Goal: Information Seeking & Learning: Find specific fact

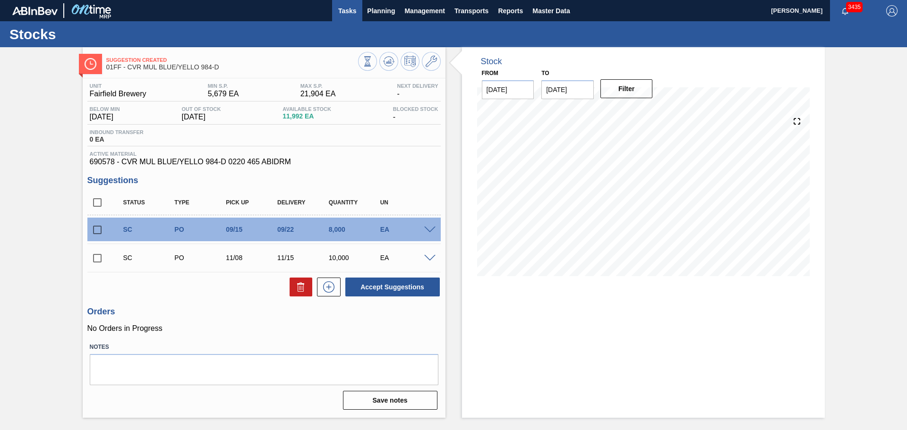
click at [343, 4] on button "Tasks" at bounding box center [347, 10] width 30 height 21
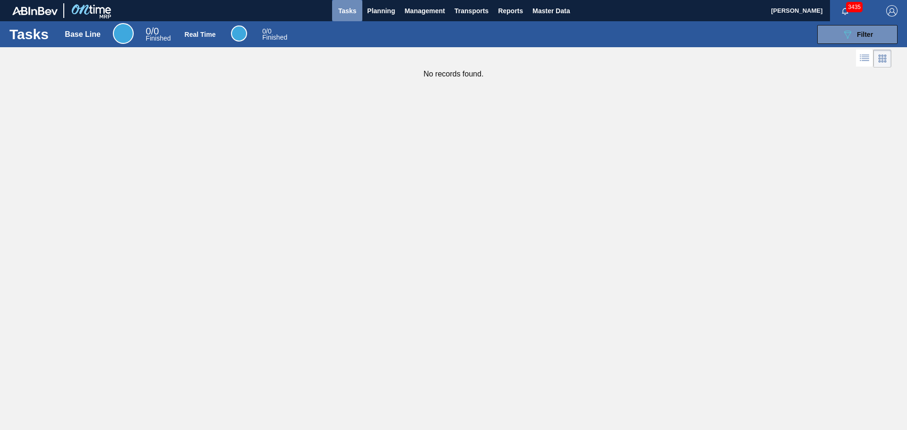
click at [349, 11] on span "Tasks" at bounding box center [347, 10] width 21 height 11
click at [829, 33] on button "089F7B8B-B2A5-4AFE-B5C0-19BA573D28AC Filter" at bounding box center [857, 34] width 80 height 19
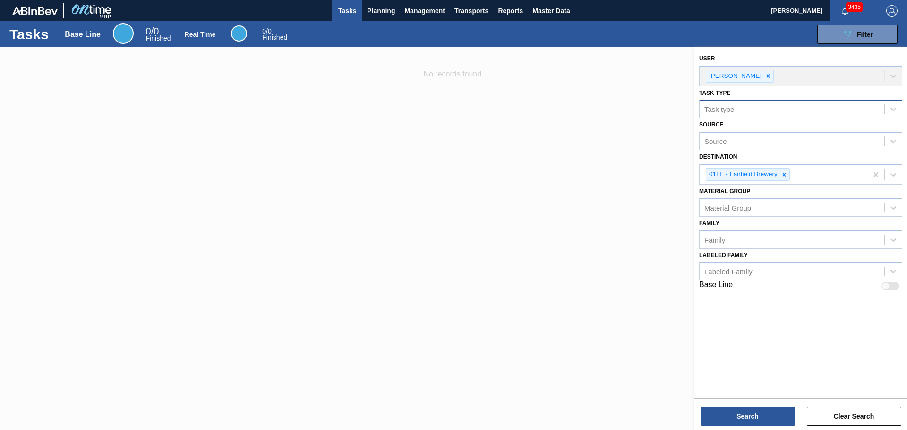
click at [784, 109] on div "Task type" at bounding box center [791, 109] width 185 height 14
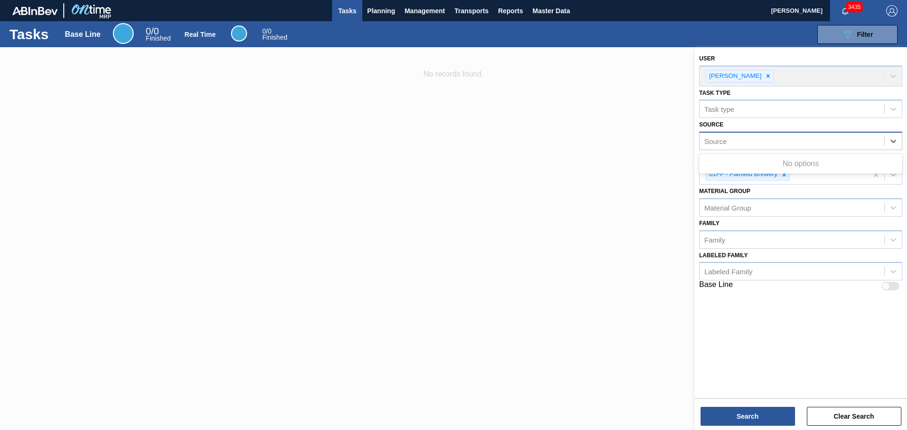
click at [780, 136] on div "Source" at bounding box center [791, 142] width 185 height 14
click at [776, 138] on div "Source" at bounding box center [791, 142] width 185 height 14
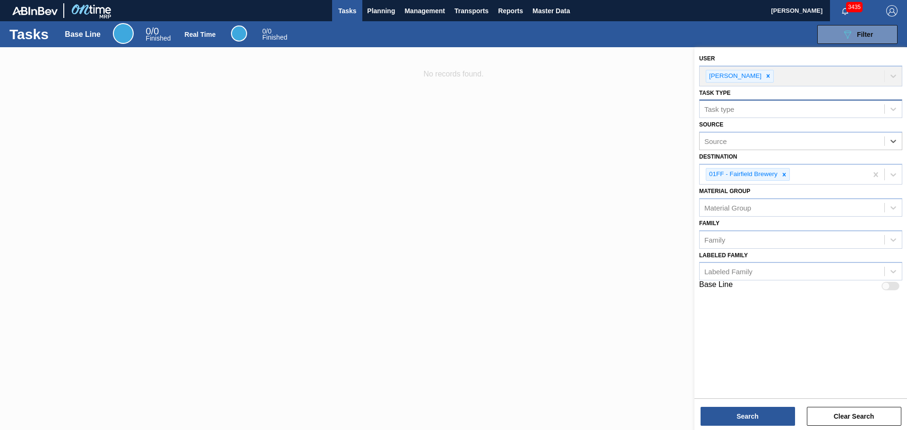
click at [754, 110] on div "Task type" at bounding box center [791, 109] width 185 height 14
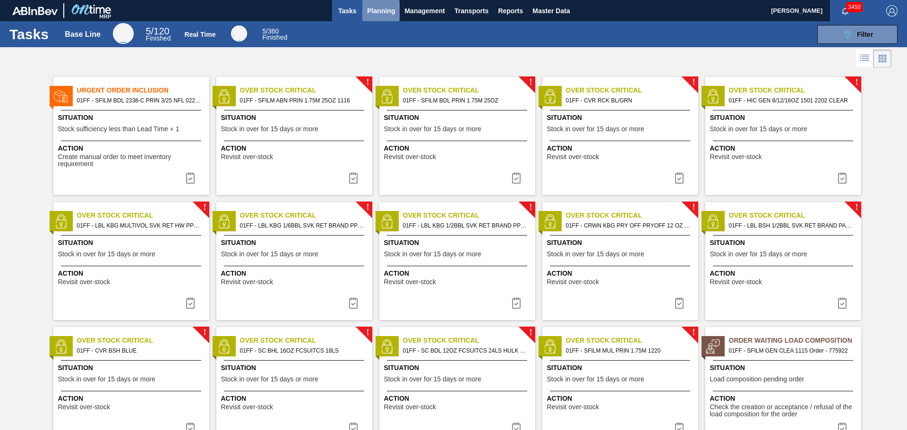
click at [368, 11] on span "Planning" at bounding box center [381, 10] width 28 height 11
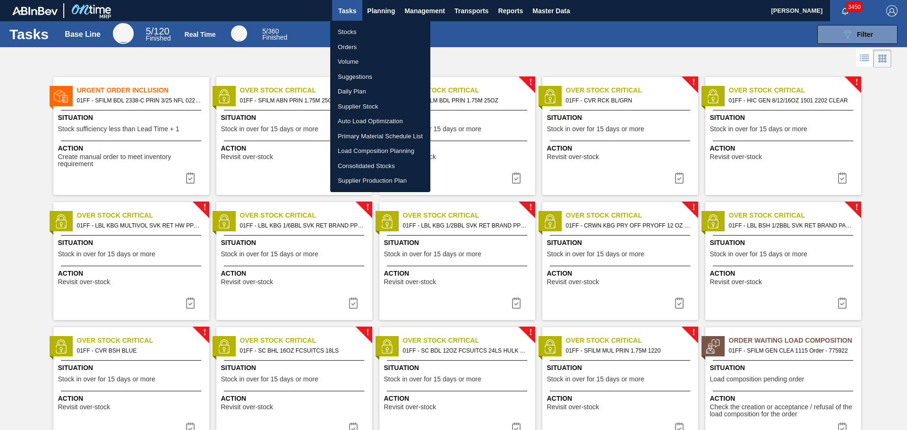
click at [351, 32] on li "Stocks" at bounding box center [380, 32] width 100 height 15
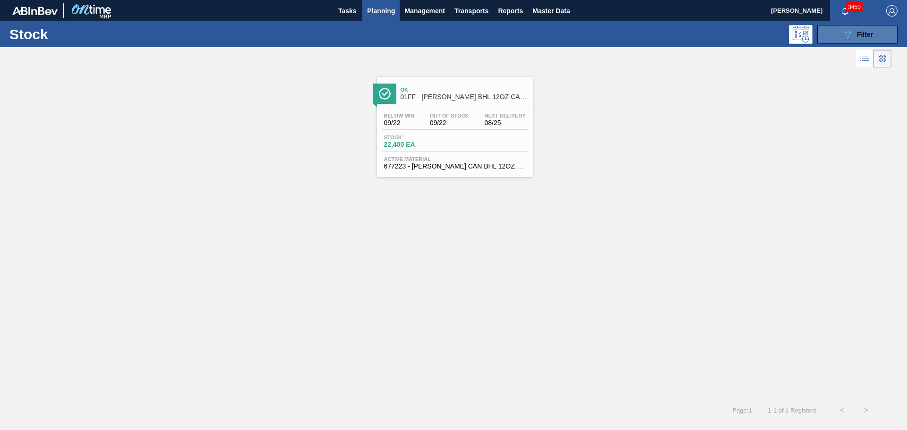
click at [869, 38] on div "089F7B8B-B2A5-4AFE-B5C0-19BA573D28AC Filter" at bounding box center [857, 34] width 31 height 11
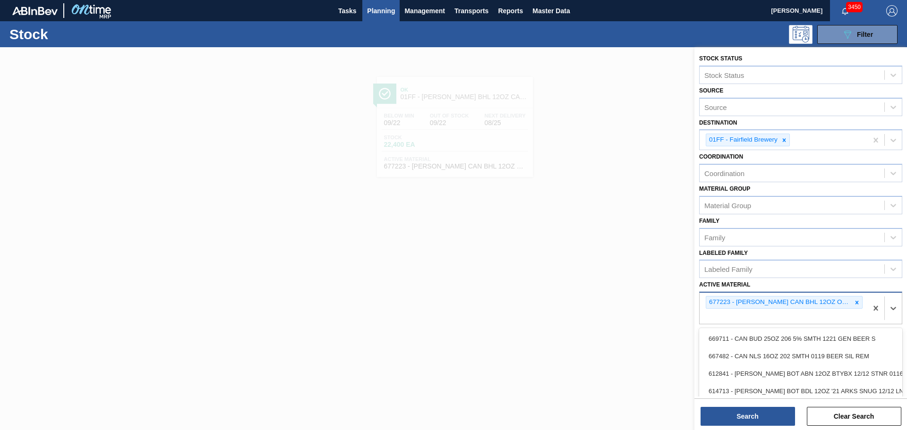
click at [800, 313] on div "677223 - CARR CAN BHL 12OZ OUTDOORS TWNSTK 30/12" at bounding box center [783, 308] width 168 height 31
type Material "683837"
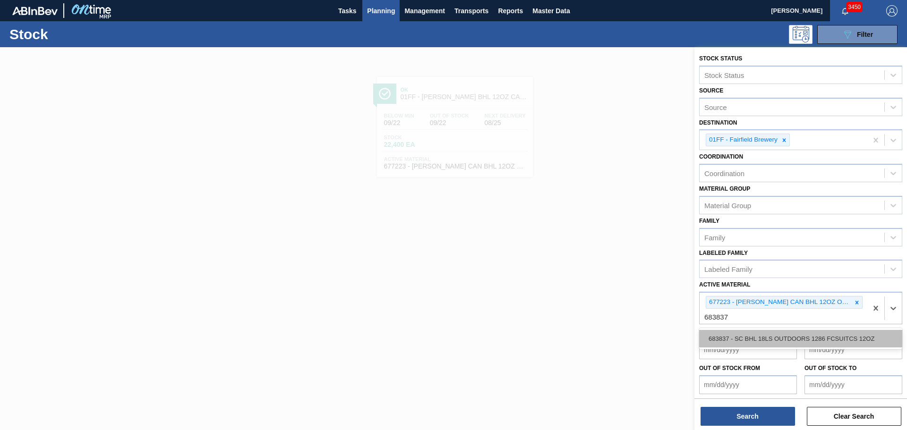
click at [801, 343] on div "683837 - SC BHL 18LS OUTDOORS 1286 FCSUITCS 12OZ" at bounding box center [800, 338] width 203 height 17
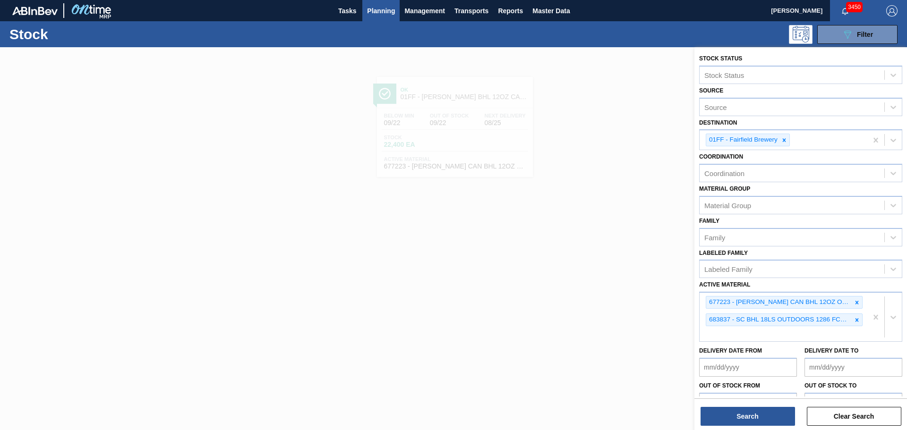
click at [760, 405] on div "Search Clear Search" at bounding box center [800, 412] width 213 height 26
click at [761, 411] on button "Search" at bounding box center [747, 416] width 94 height 19
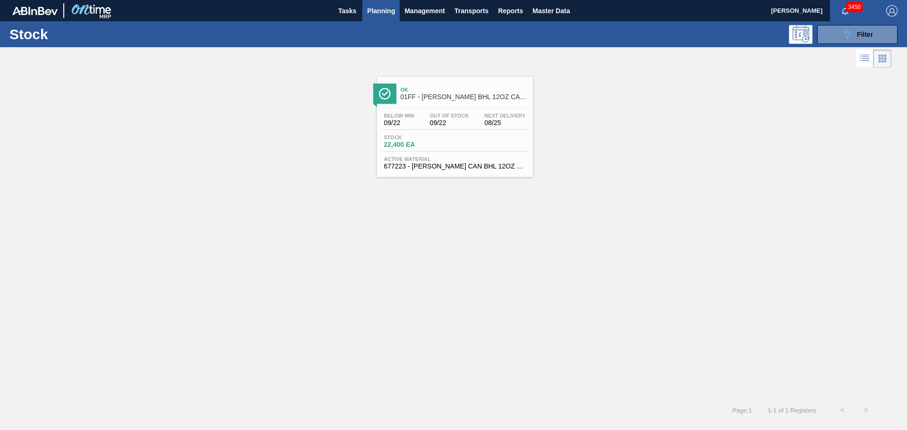
click at [459, 88] on span "Ok" at bounding box center [464, 90] width 128 height 6
click at [842, 33] on icon "089F7B8B-B2A5-4AFE-B5C0-19BA573D28AC" at bounding box center [847, 34] width 11 height 11
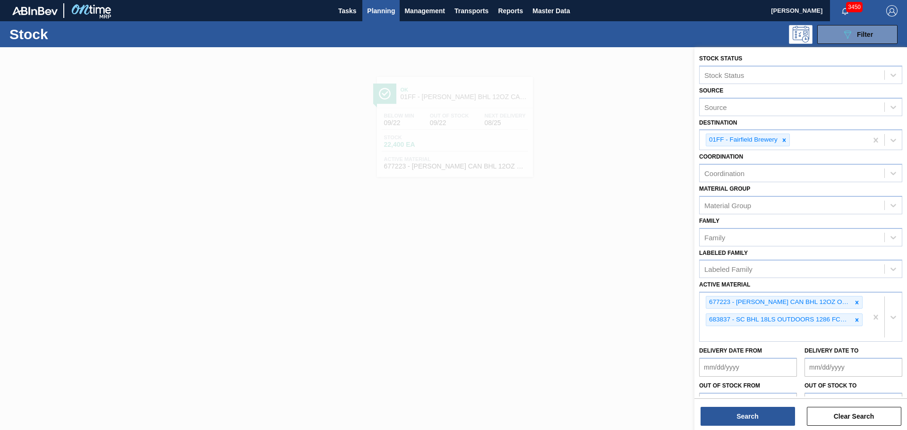
click at [556, 281] on div at bounding box center [453, 262] width 907 height 430
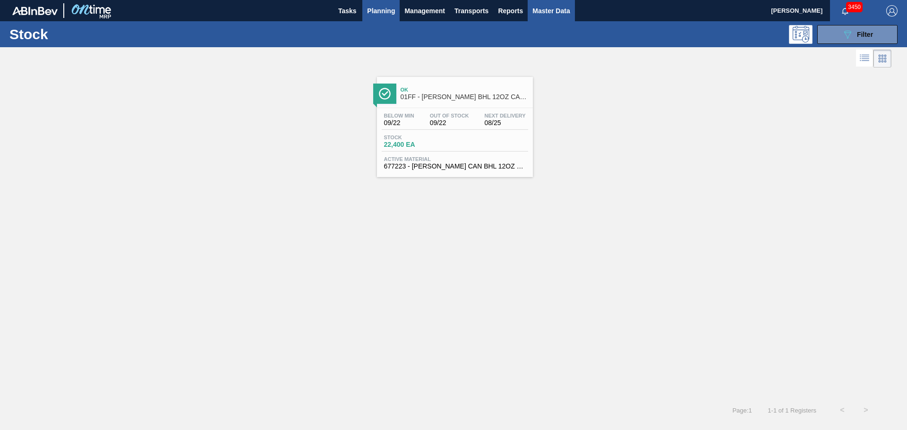
click at [550, 13] on span "Master Data" at bounding box center [550, 10] width 37 height 11
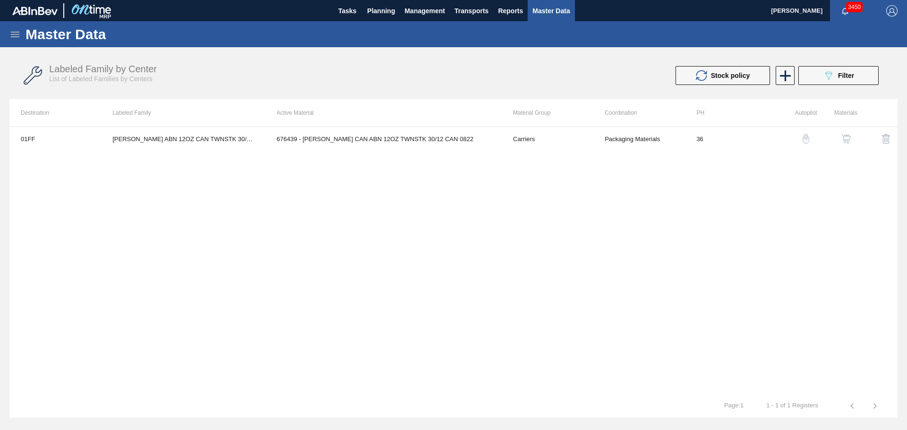
click at [18, 36] on icon at bounding box center [15, 35] width 9 height 6
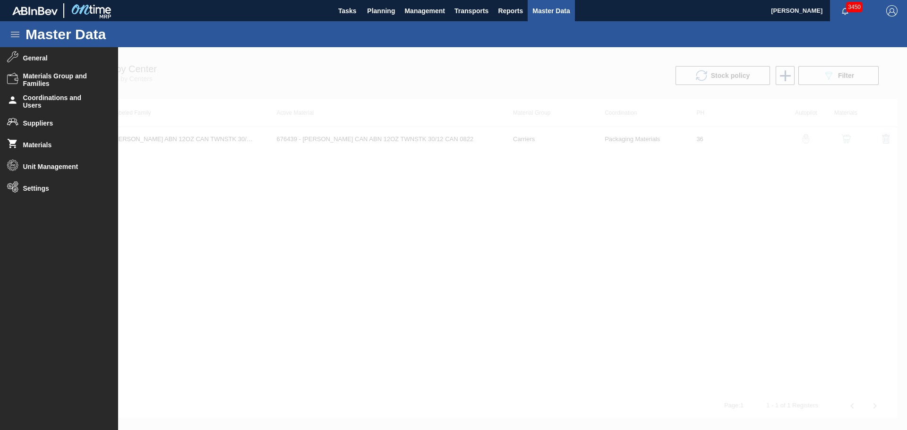
click at [14, 34] on icon at bounding box center [14, 34] width 11 height 11
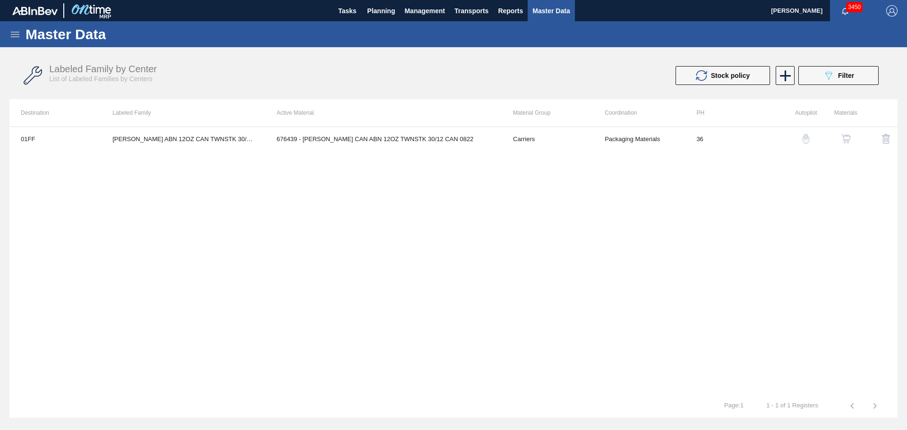
click at [15, 33] on icon at bounding box center [14, 34] width 11 height 11
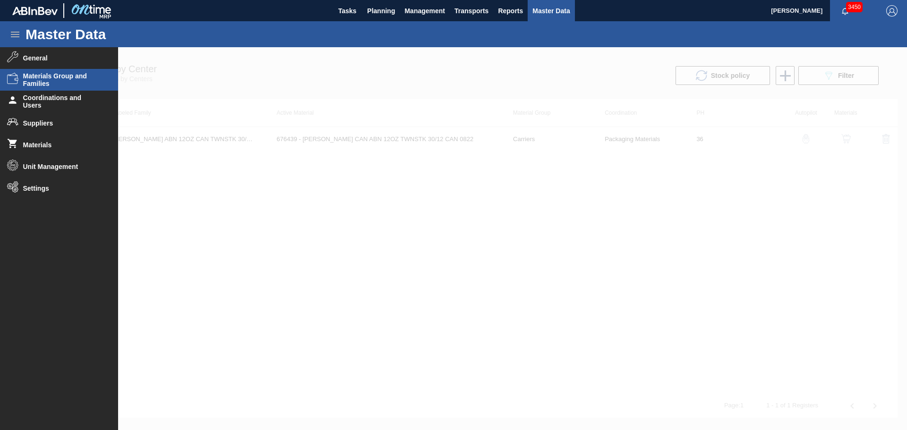
click at [32, 81] on span "Materials Group and Families" at bounding box center [62, 79] width 78 height 15
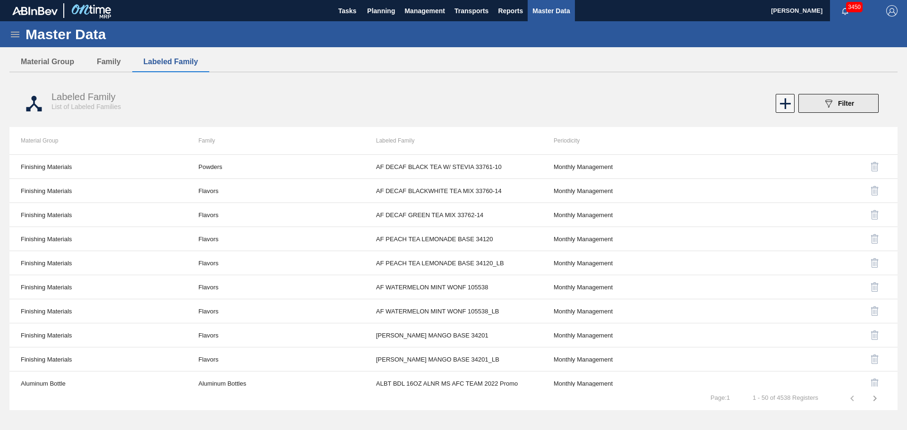
click at [830, 99] on icon "089F7B8B-B2A5-4AFE-B5C0-19BA573D28AC" at bounding box center [828, 103] width 11 height 11
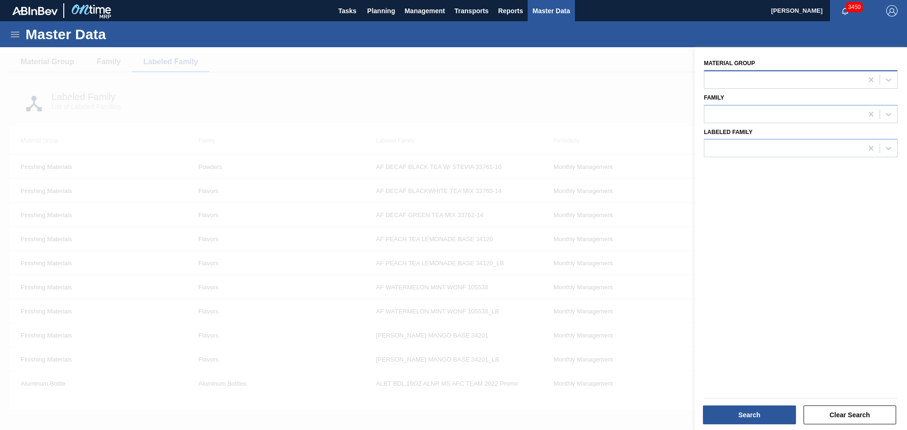
click at [789, 77] on div at bounding box center [783, 80] width 158 height 14
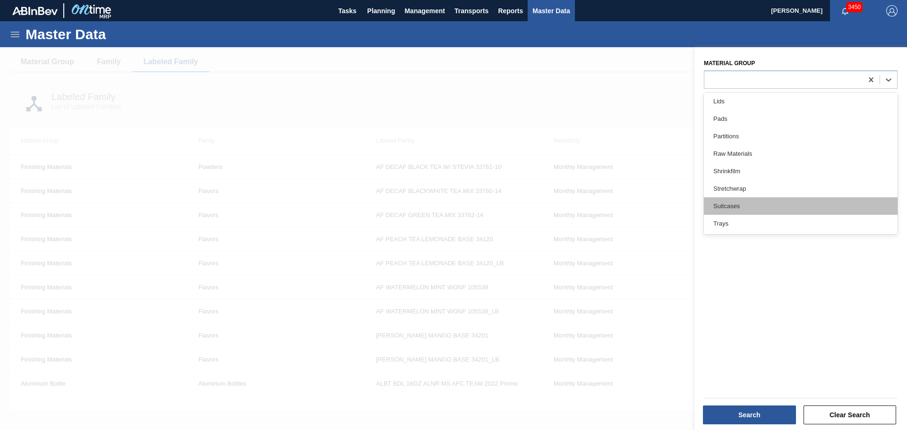
click at [762, 204] on div "Suitcases" at bounding box center [801, 205] width 194 height 17
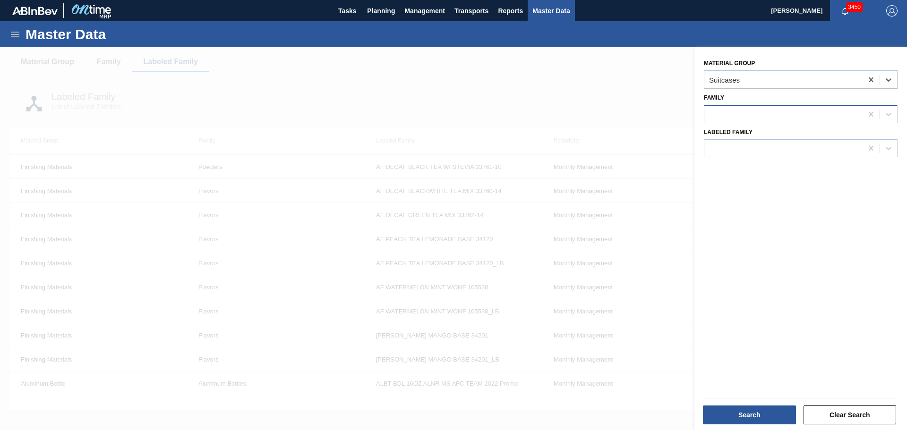
click at [768, 115] on div at bounding box center [783, 114] width 158 height 14
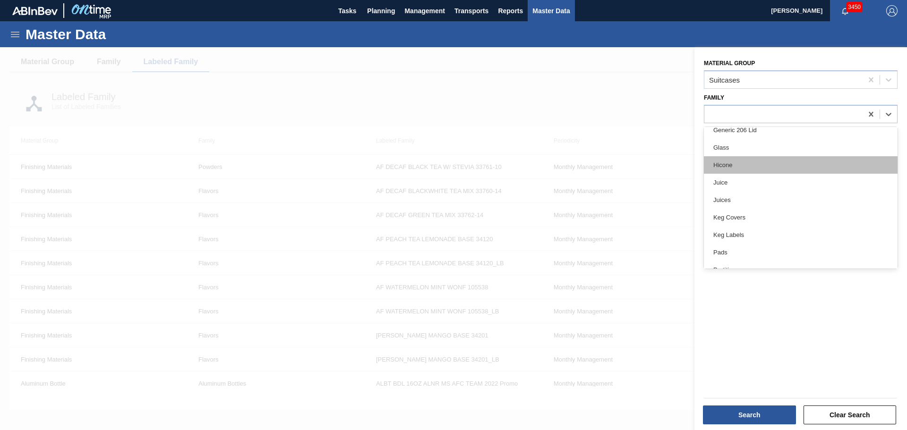
scroll to position [386, 0]
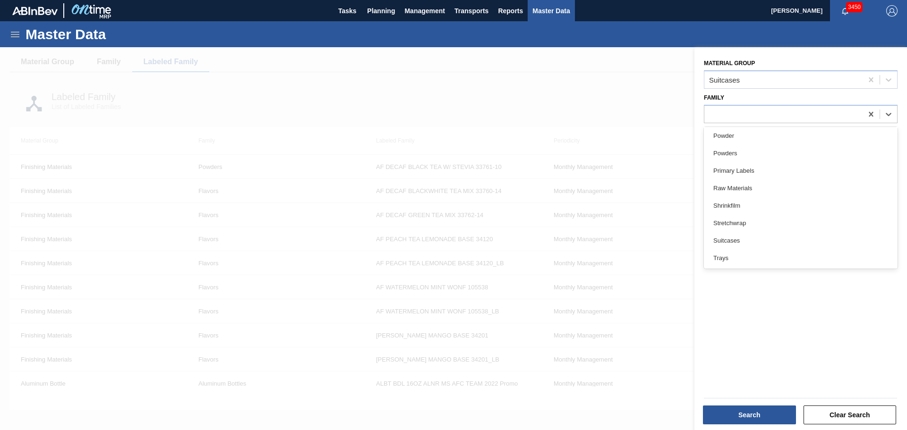
click at [769, 235] on div "Suitcases" at bounding box center [801, 240] width 194 height 17
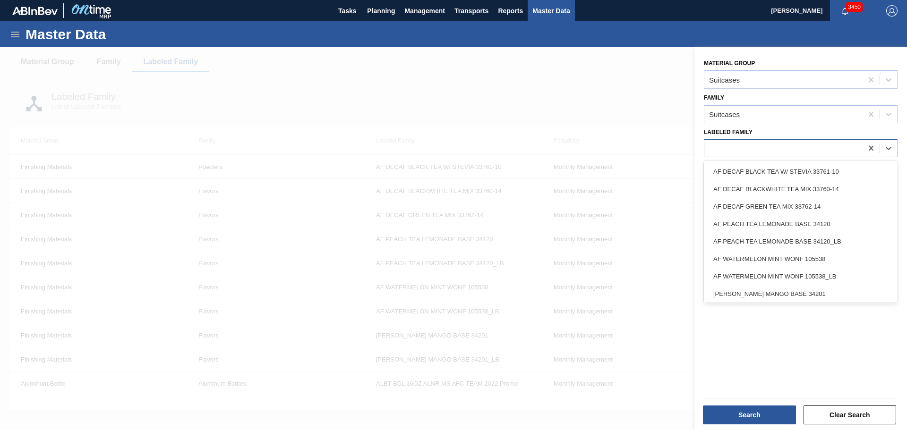
click at [770, 150] on div at bounding box center [783, 149] width 158 height 14
click at [786, 345] on div "Material Group Suitcases Family Suitcases Labeled Family option AF DECAF BLACK …" at bounding box center [800, 239] width 213 height 385
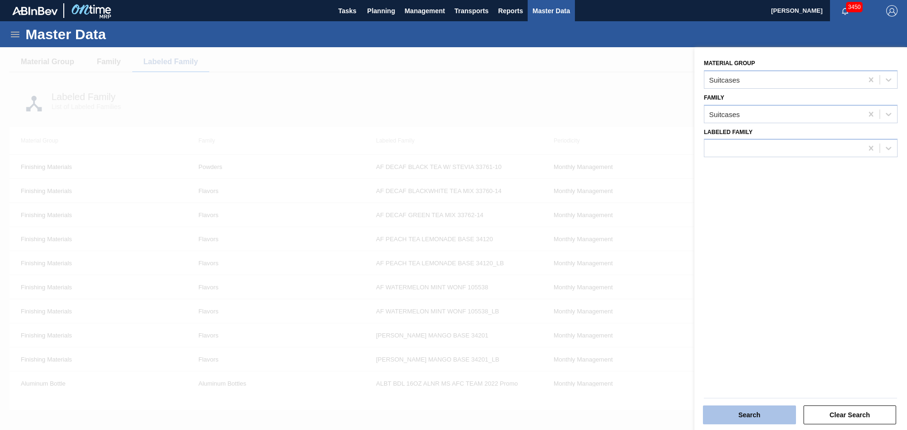
click at [770, 411] on button "Search" at bounding box center [749, 415] width 93 height 19
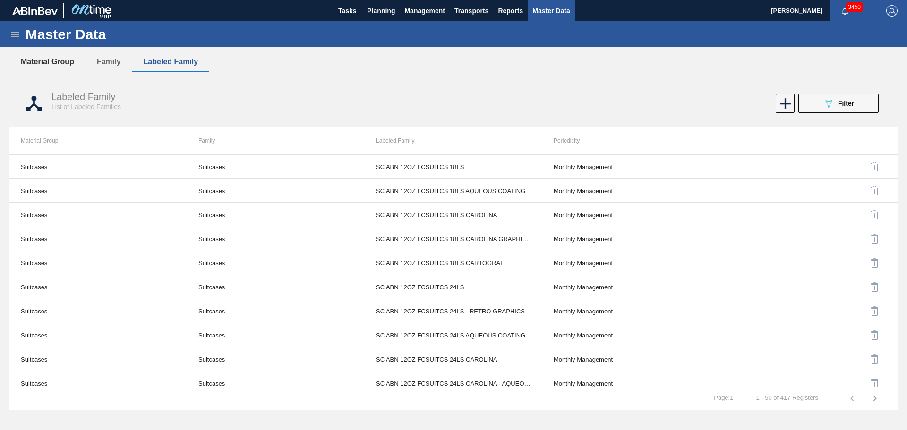
click at [49, 60] on button "Material Group" at bounding box center [47, 62] width 76 height 20
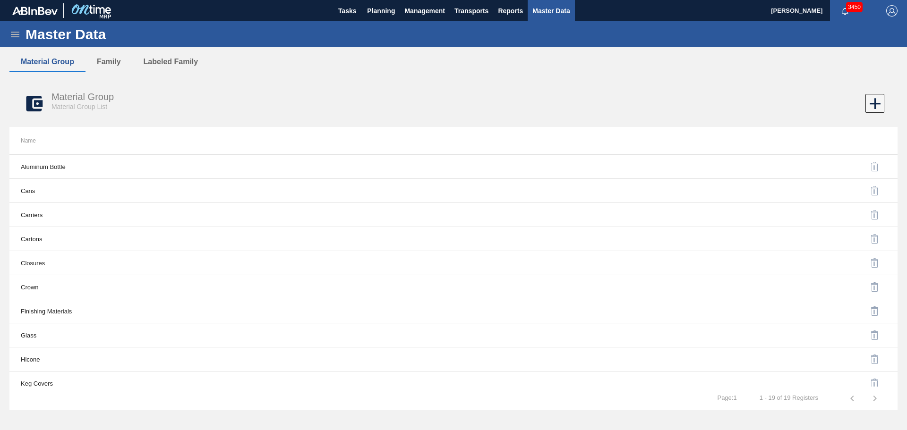
click at [15, 32] on icon at bounding box center [15, 35] width 9 height 6
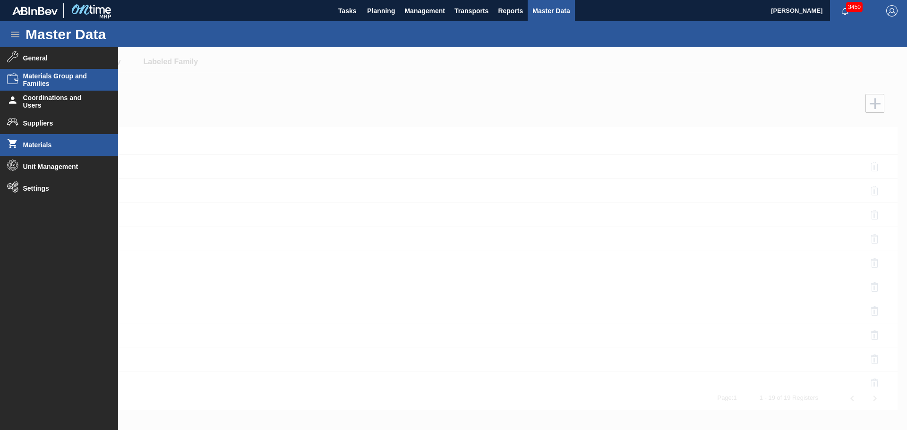
click at [49, 140] on li "Materials" at bounding box center [59, 145] width 118 height 22
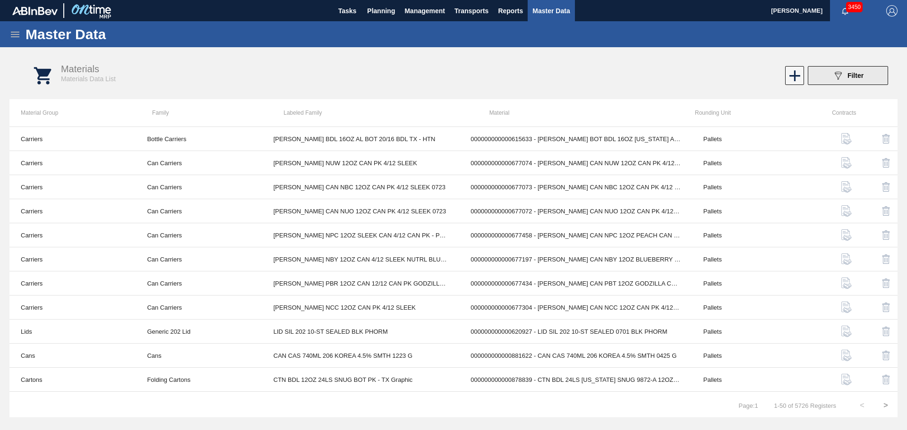
click at [825, 69] on button "089F7B8B-B2A5-4AFE-B5C0-19BA573D28AC Filter" at bounding box center [848, 75] width 80 height 19
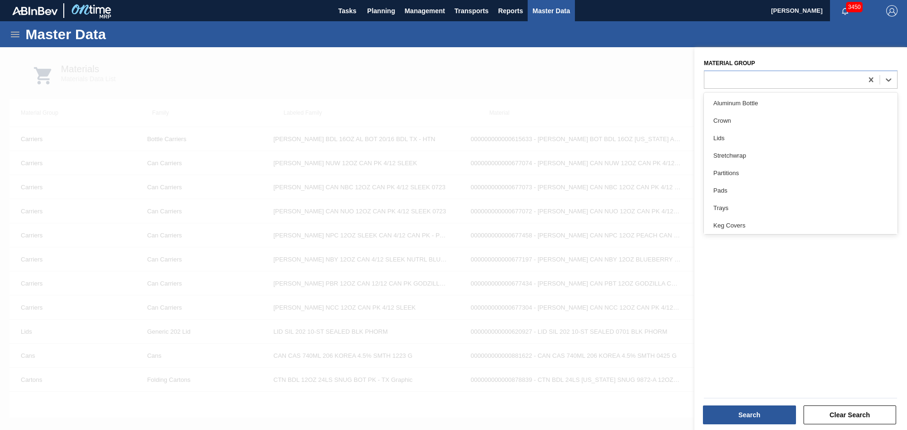
click at [754, 76] on div at bounding box center [783, 80] width 158 height 14
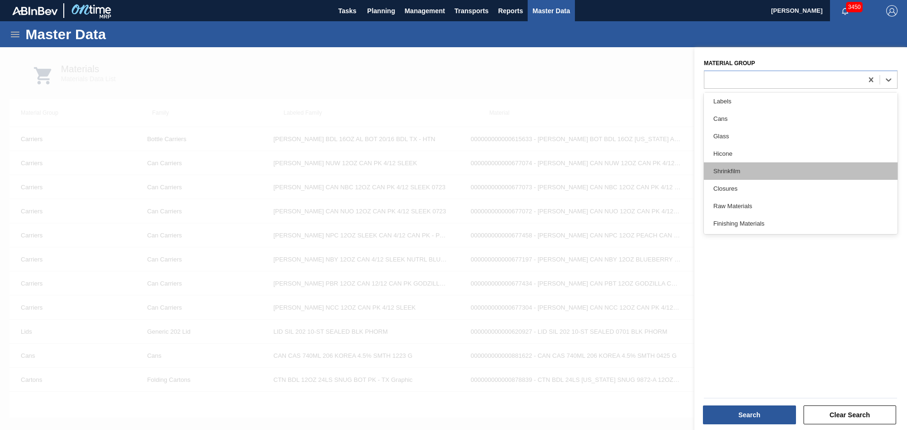
scroll to position [147, 0]
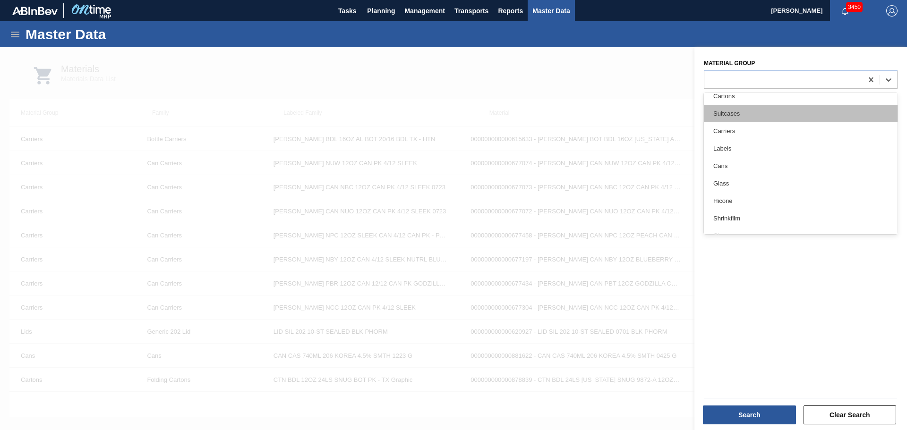
click at [761, 116] on div "Suitcases" at bounding box center [801, 113] width 194 height 17
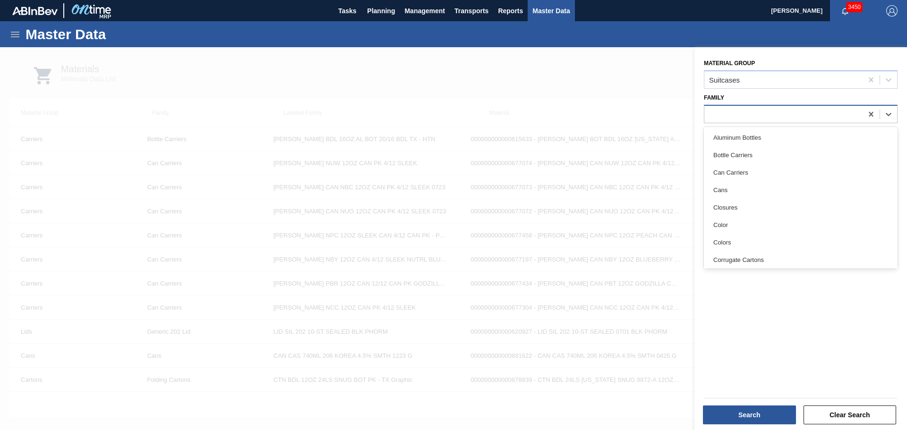
click at [761, 114] on div at bounding box center [783, 114] width 158 height 14
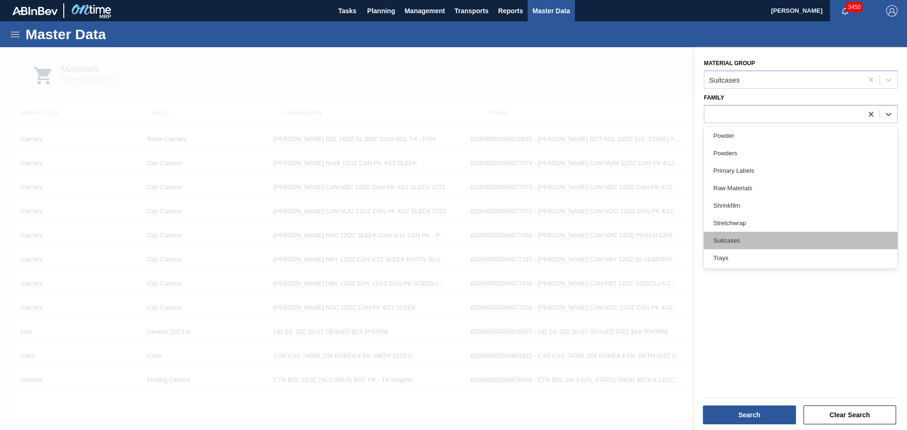
click at [774, 236] on div "Suitcases" at bounding box center [801, 240] width 194 height 17
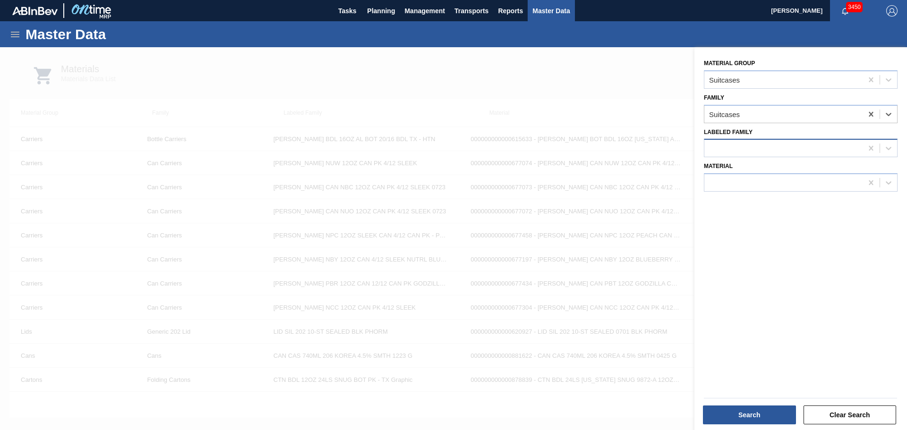
click at [749, 149] on div at bounding box center [783, 149] width 158 height 14
drag, startPoint x: 766, startPoint y: 341, endPoint x: 755, endPoint y: 188, distance: 152.9
click at [766, 341] on div "Material Group Suitcases Family Suitcases Labeled Family Material" at bounding box center [800, 239] width 213 height 385
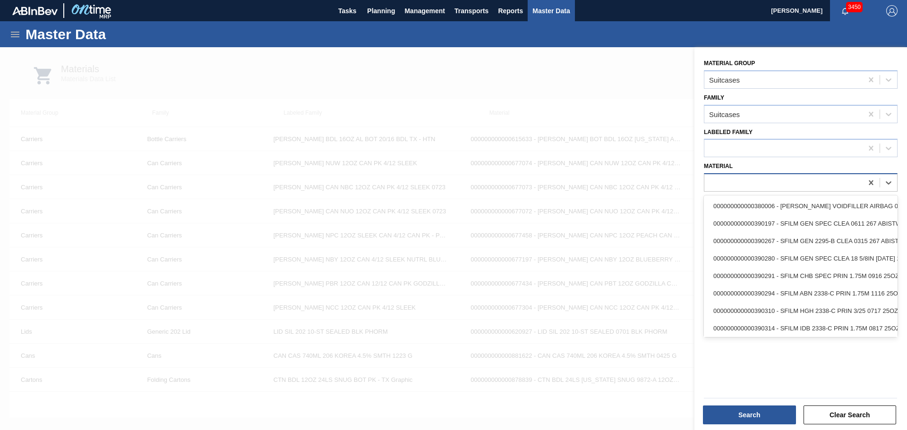
click at [752, 179] on div at bounding box center [783, 183] width 158 height 14
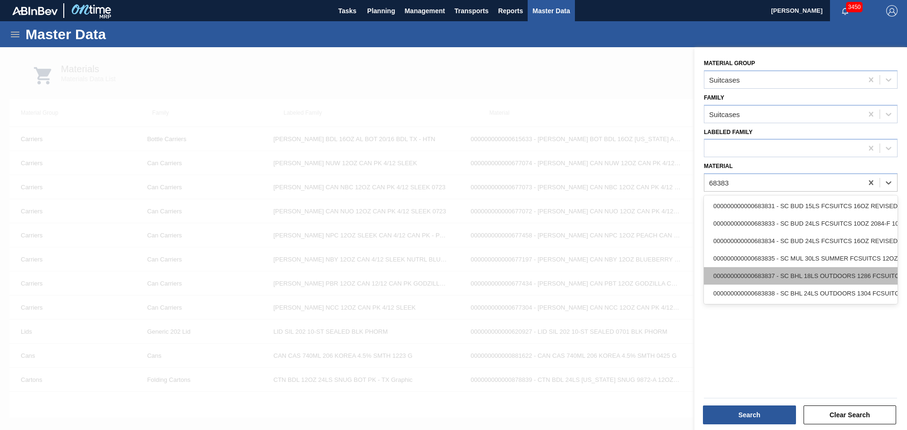
type input "683837"
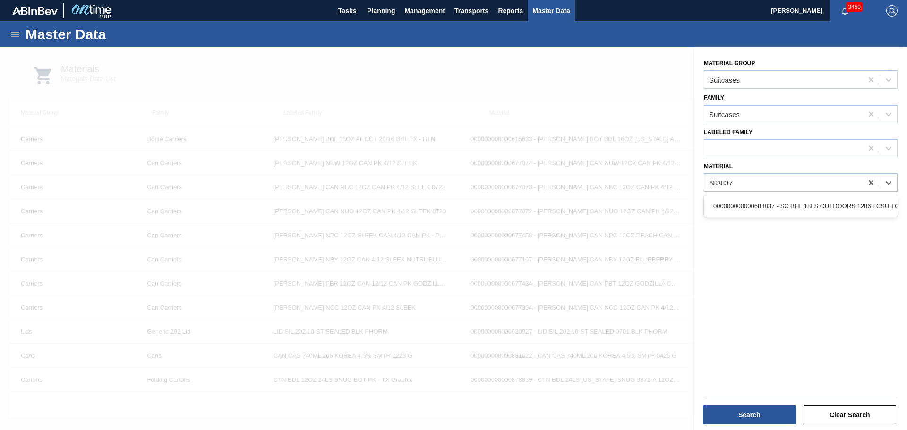
click at [784, 201] on div "000000000000683837 - SC BHL 18LS OUTDOORS 1286 FCSUITCS 12OZ" at bounding box center [801, 205] width 194 height 17
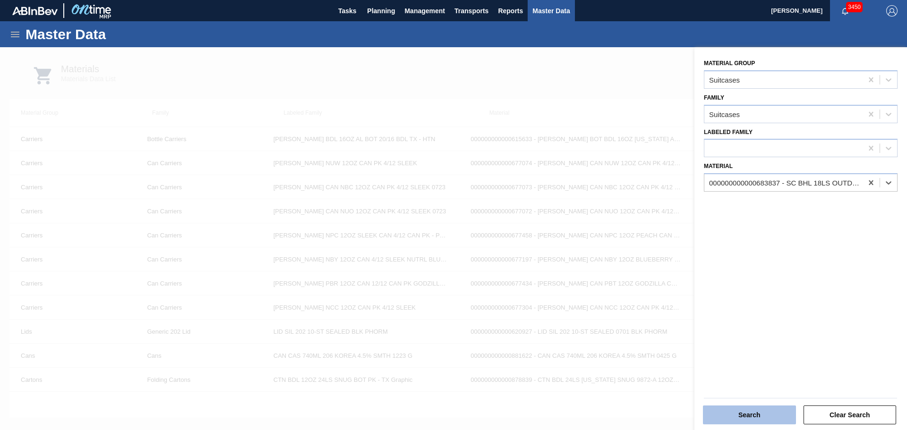
click at [755, 412] on button "Search" at bounding box center [749, 415] width 93 height 19
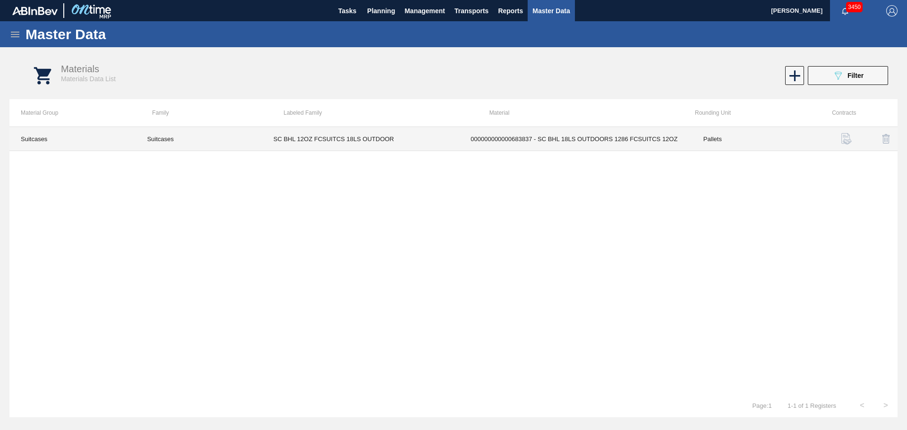
click at [355, 139] on td "SC BHL 12OZ FCSUITCS 18LS OUTDOOR" at bounding box center [360, 139] width 197 height 24
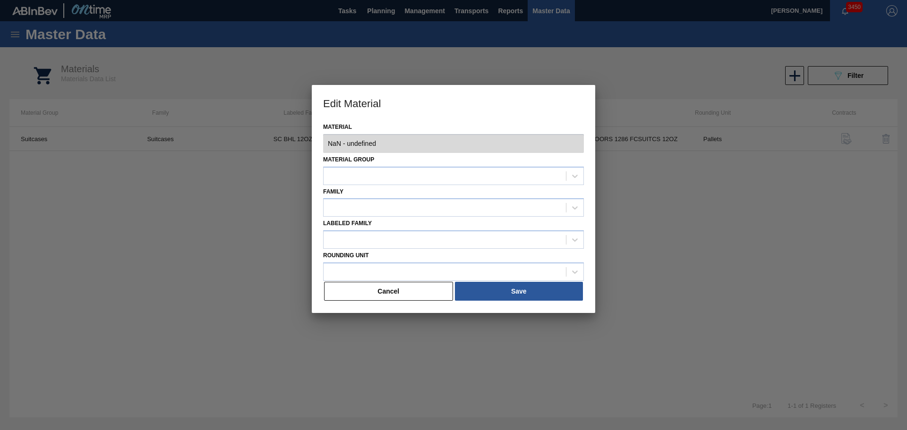
type input "683837 - 000000000000683837 - SC BHL 18LS OUTDOORS 1286 FCSUITCS 12OZ"
click at [407, 295] on button "Cancel" at bounding box center [388, 291] width 129 height 19
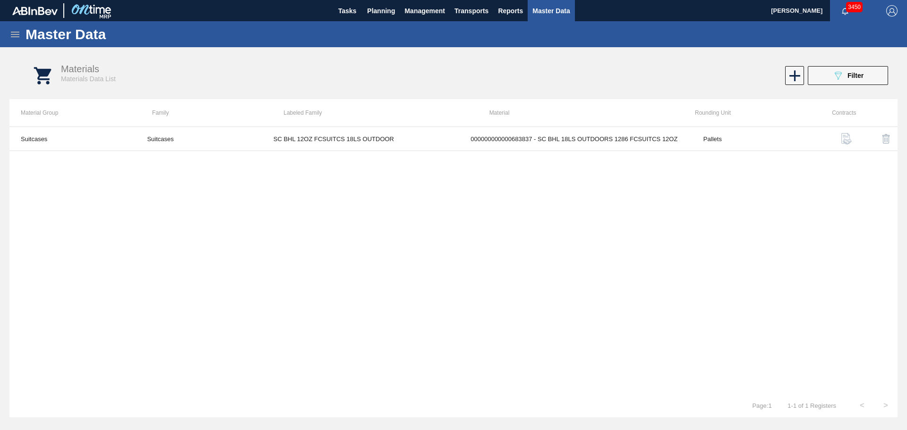
click at [15, 34] on icon at bounding box center [15, 35] width 9 height 6
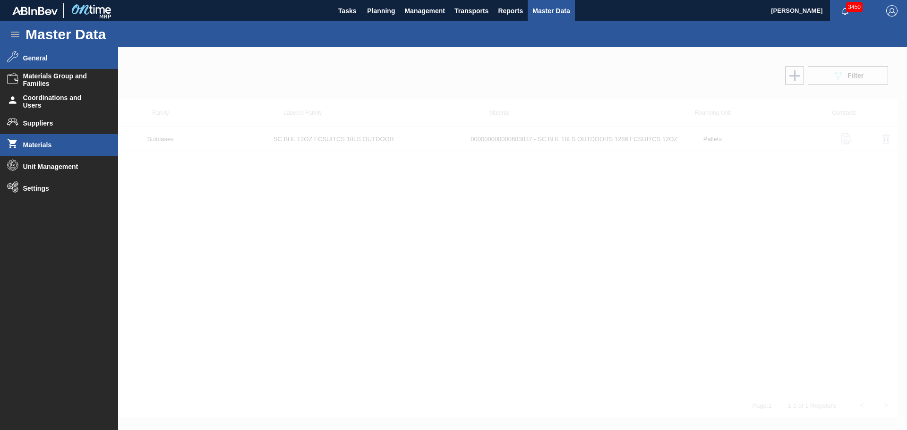
click at [30, 59] on span "General" at bounding box center [62, 58] width 78 height 8
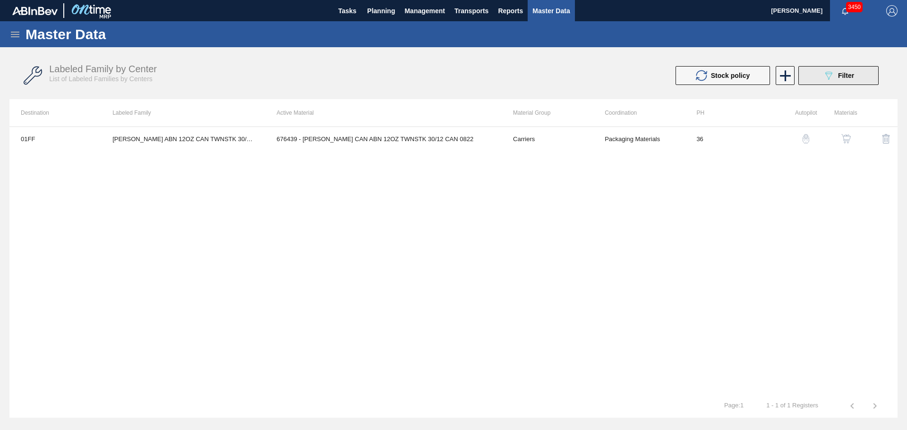
click at [819, 71] on button "089F7B8B-B2A5-4AFE-B5C0-19BA573D28AC Filter" at bounding box center [838, 75] width 80 height 19
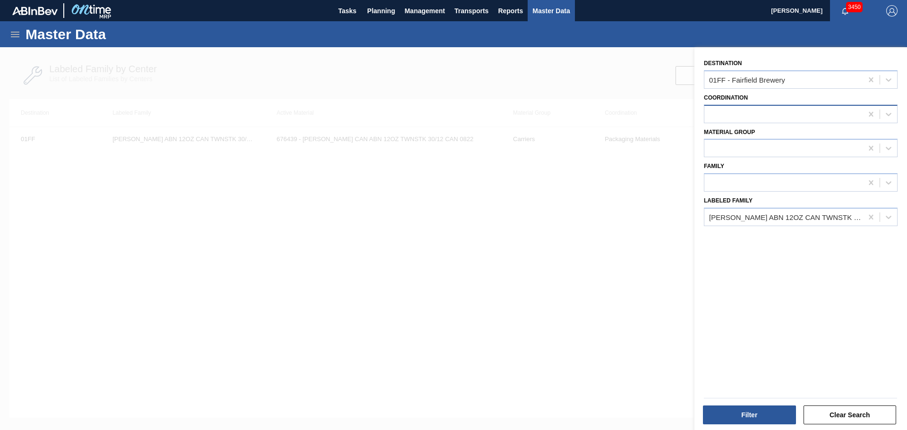
click at [757, 116] on div at bounding box center [783, 114] width 158 height 14
drag, startPoint x: 762, startPoint y: 156, endPoint x: 760, endPoint y: 148, distance: 8.2
click at [762, 156] on div "Packaging Materials" at bounding box center [801, 154] width 194 height 17
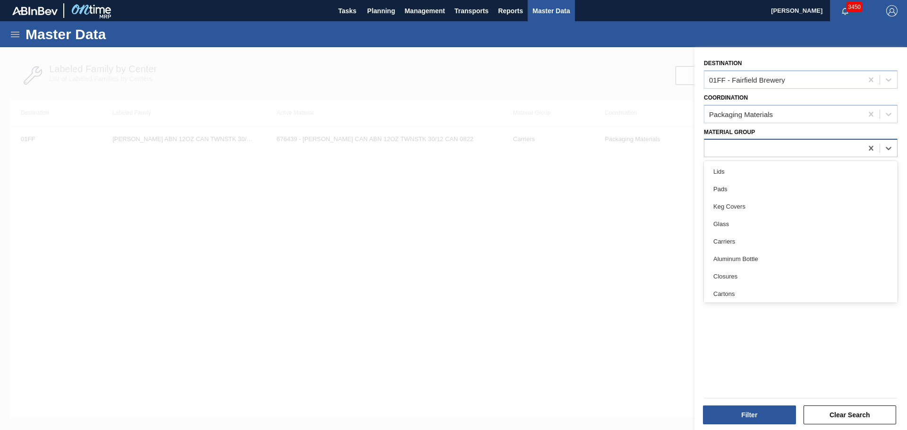
click at [759, 145] on div at bounding box center [783, 149] width 158 height 14
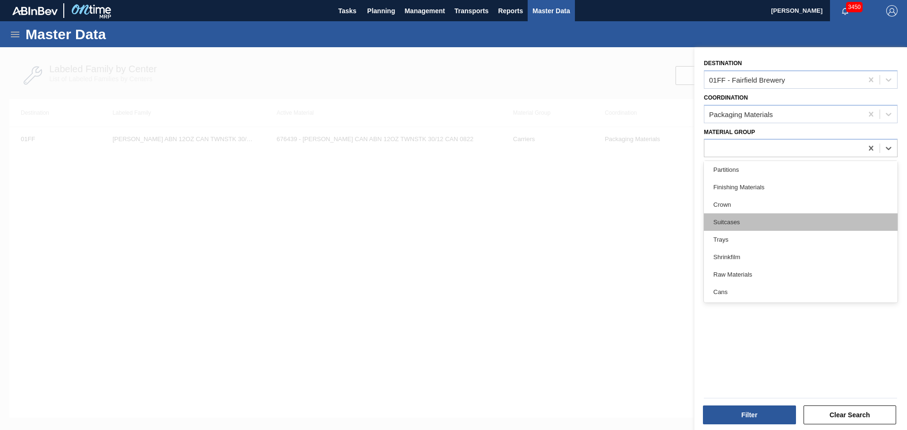
click at [741, 214] on div "Suitcases" at bounding box center [801, 221] width 194 height 17
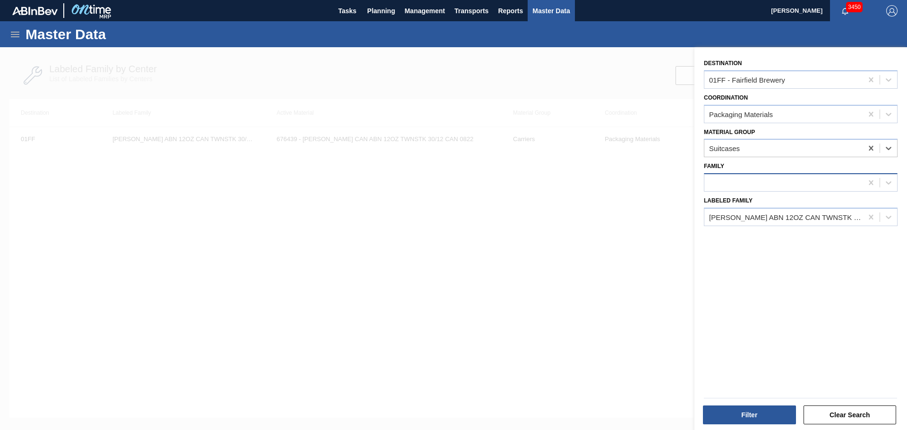
click at [748, 180] on div at bounding box center [783, 183] width 158 height 14
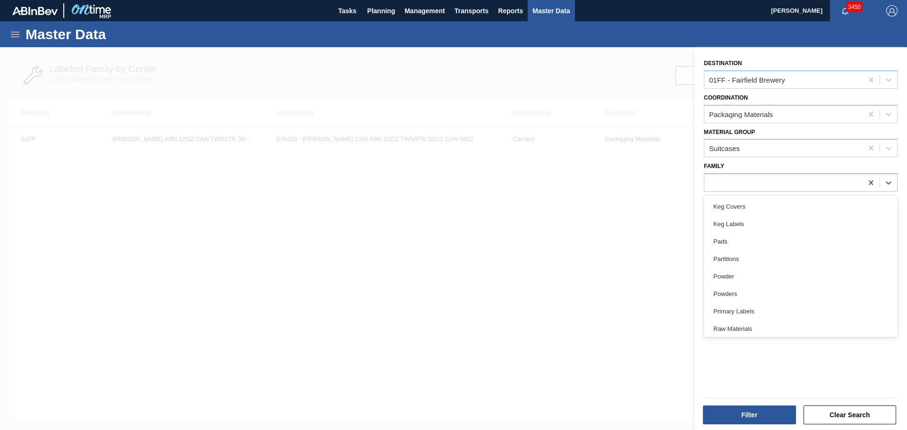
scroll to position [386, 0]
click at [755, 305] on div "Suitcases" at bounding box center [801, 308] width 194 height 17
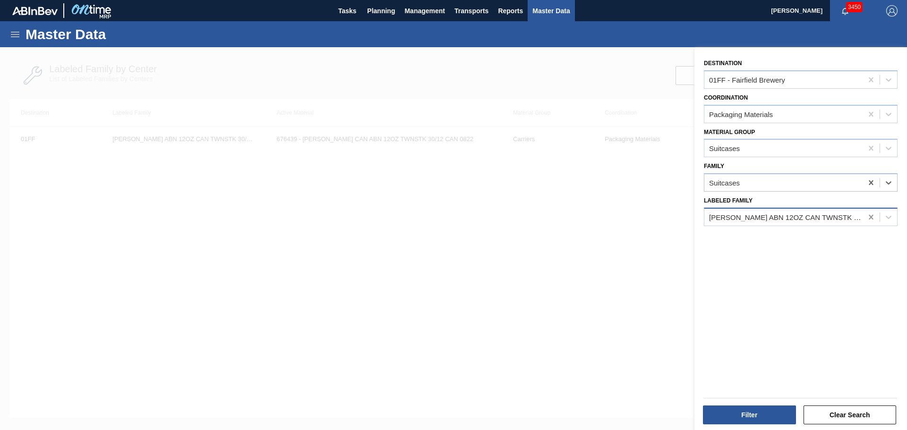
click at [869, 213] on icon at bounding box center [870, 217] width 9 height 9
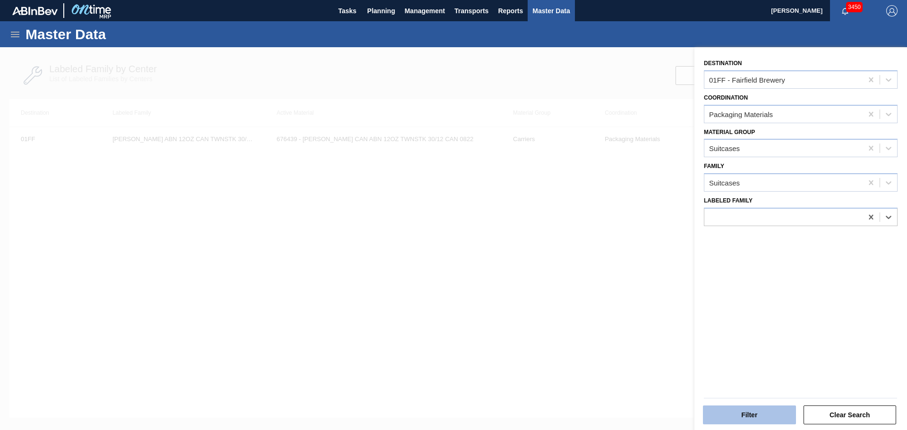
click at [773, 419] on button "Filter" at bounding box center [749, 415] width 93 height 19
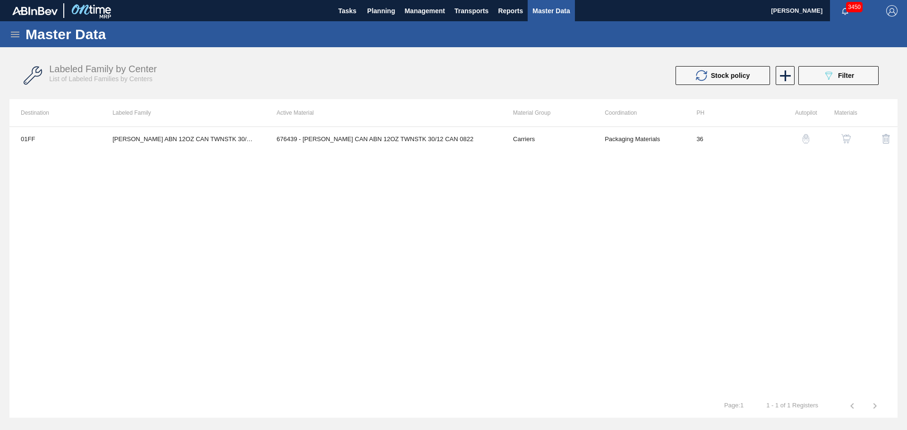
click at [97, 196] on div "01FF CARR ABN 12OZ CAN TWNSTK 30/12 CAN AQUEOUS 676439 - CARR CAN ABN 12OZ TWNS…" at bounding box center [453, 261] width 888 height 268
click at [827, 68] on button "089F7B8B-B2A5-4AFE-B5C0-19BA573D28AC Filter" at bounding box center [838, 75] width 80 height 19
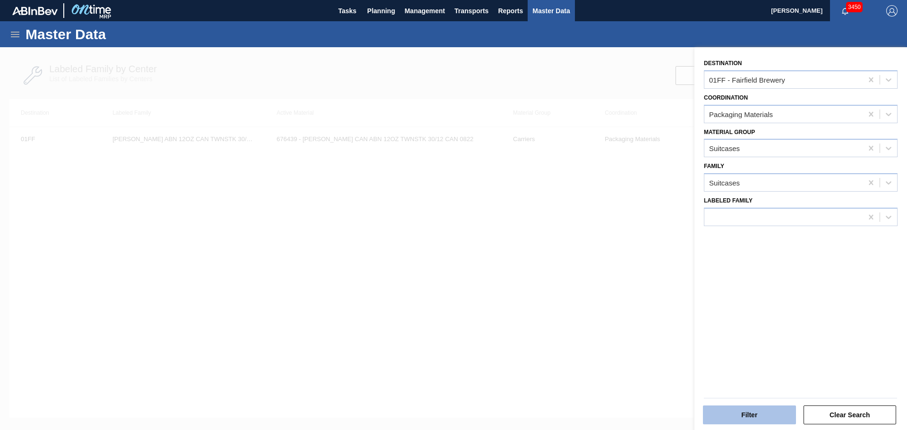
click at [746, 413] on button "Filter" at bounding box center [749, 415] width 93 height 19
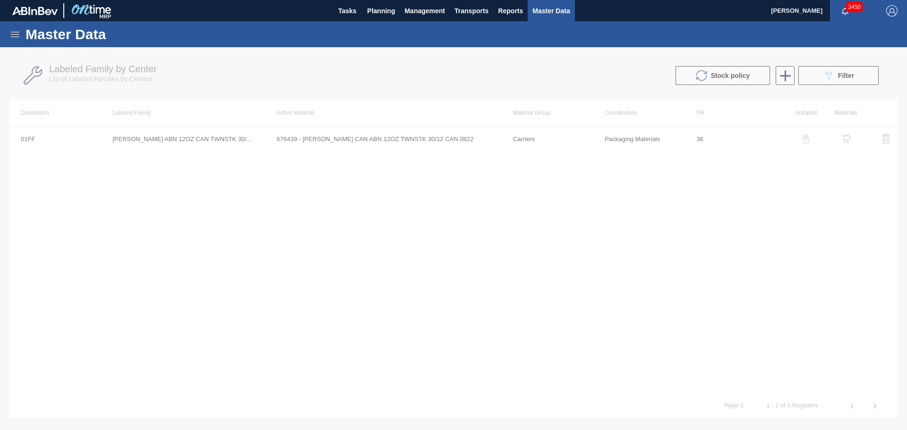
click at [324, 270] on div at bounding box center [453, 238] width 907 height 383
